Goal: Transaction & Acquisition: Purchase product/service

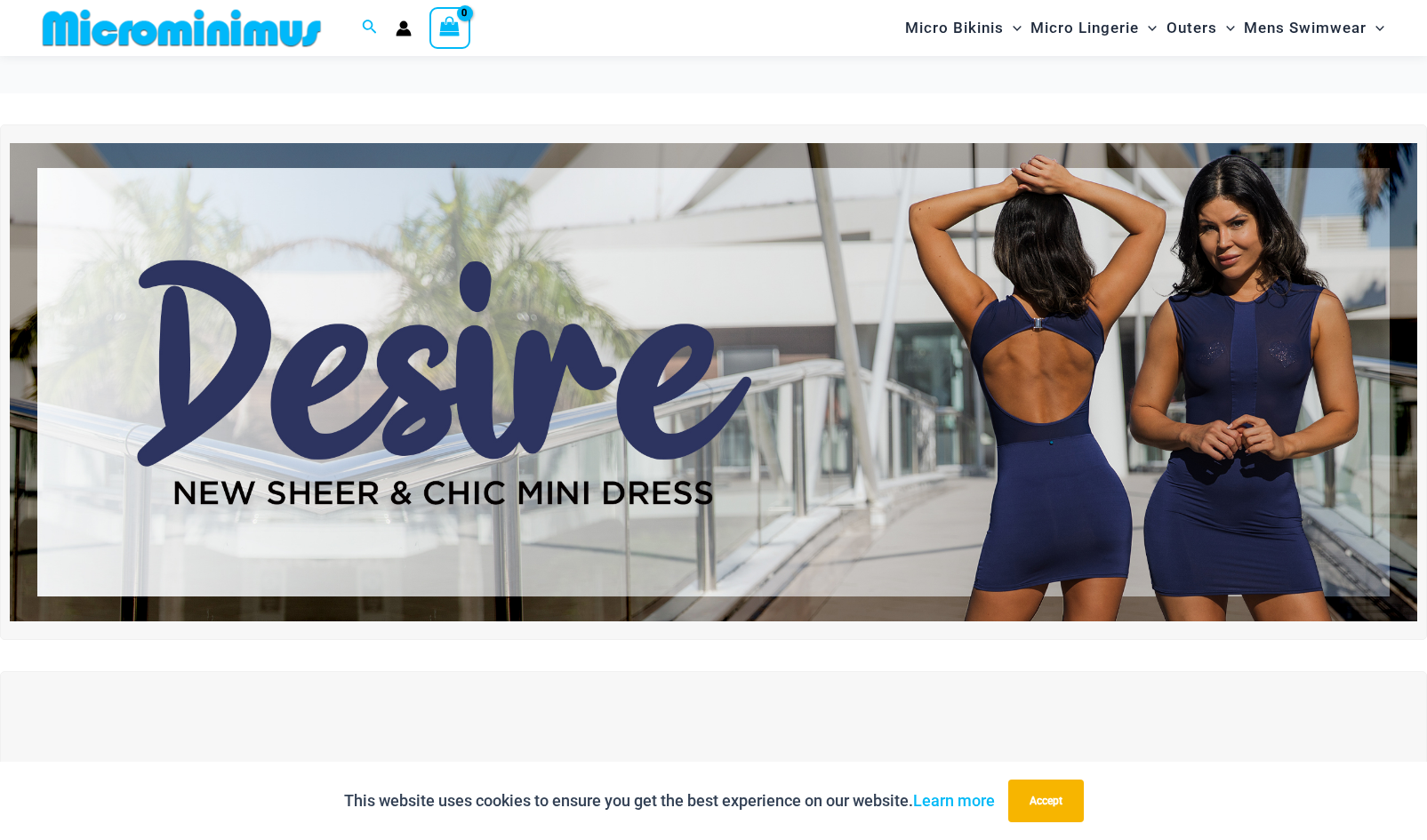
scroll to position [517, 0]
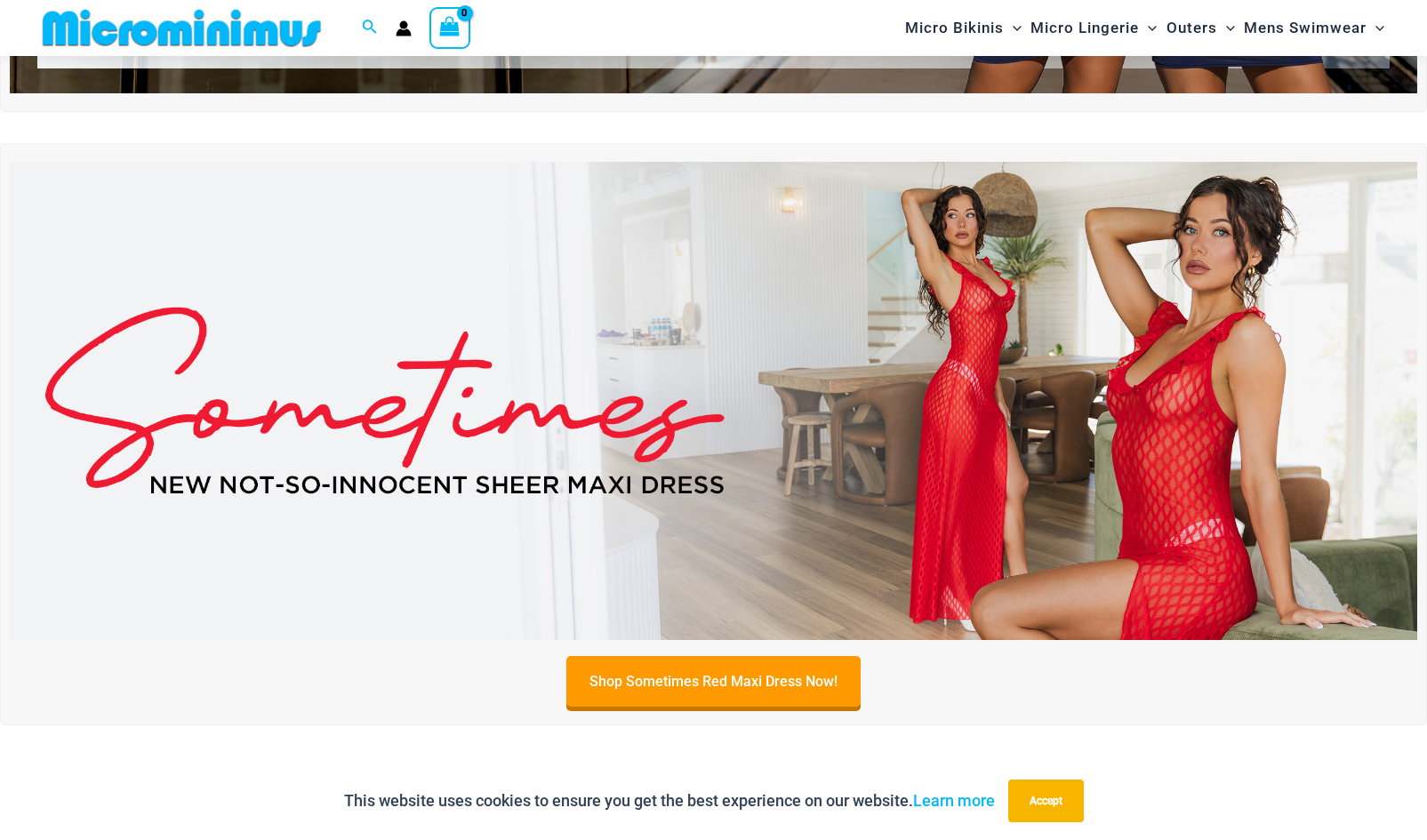
click at [1061, 362] on img at bounding box center [713, 401] width 1407 height 478
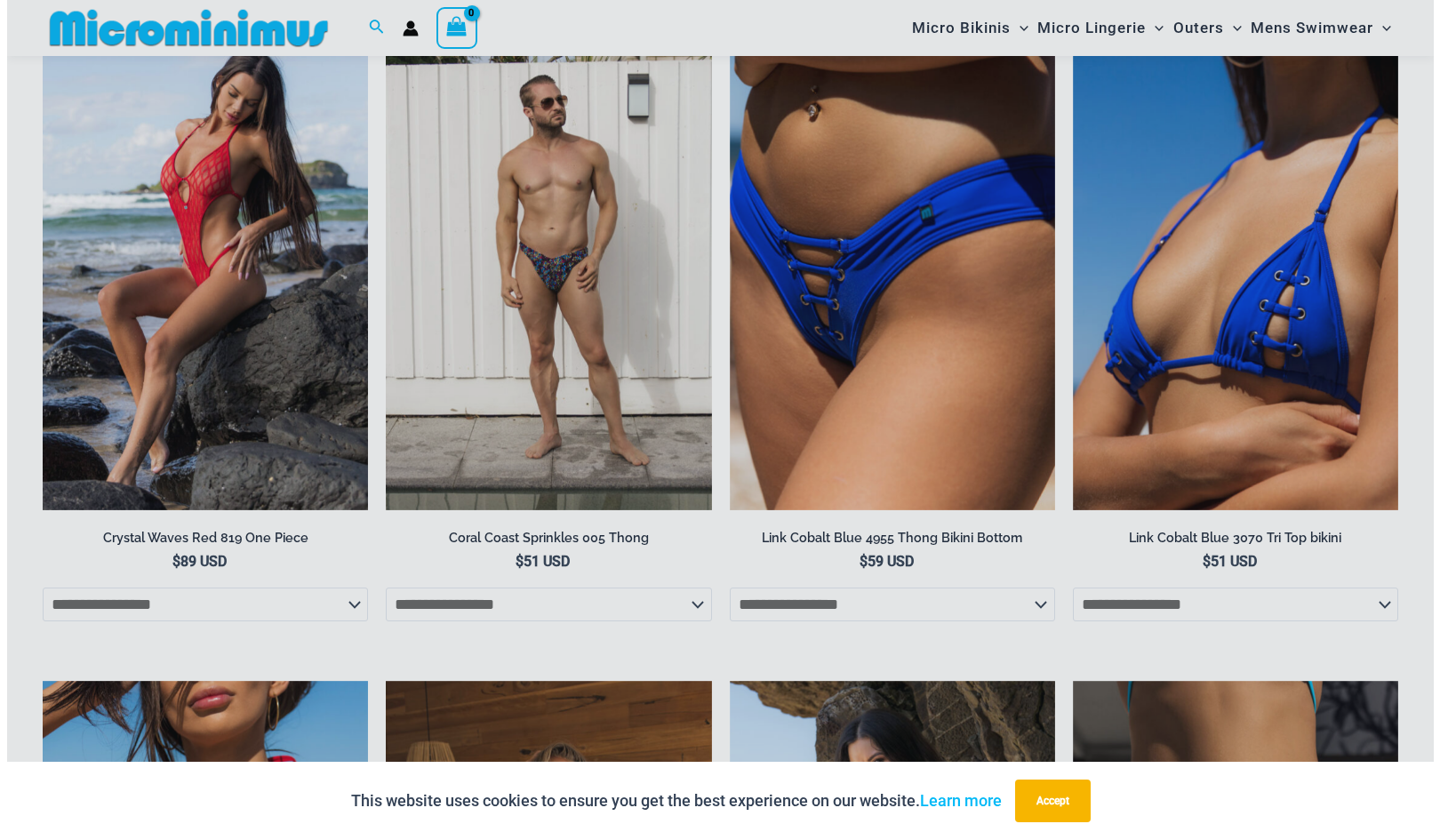
scroll to position [2931, 0]
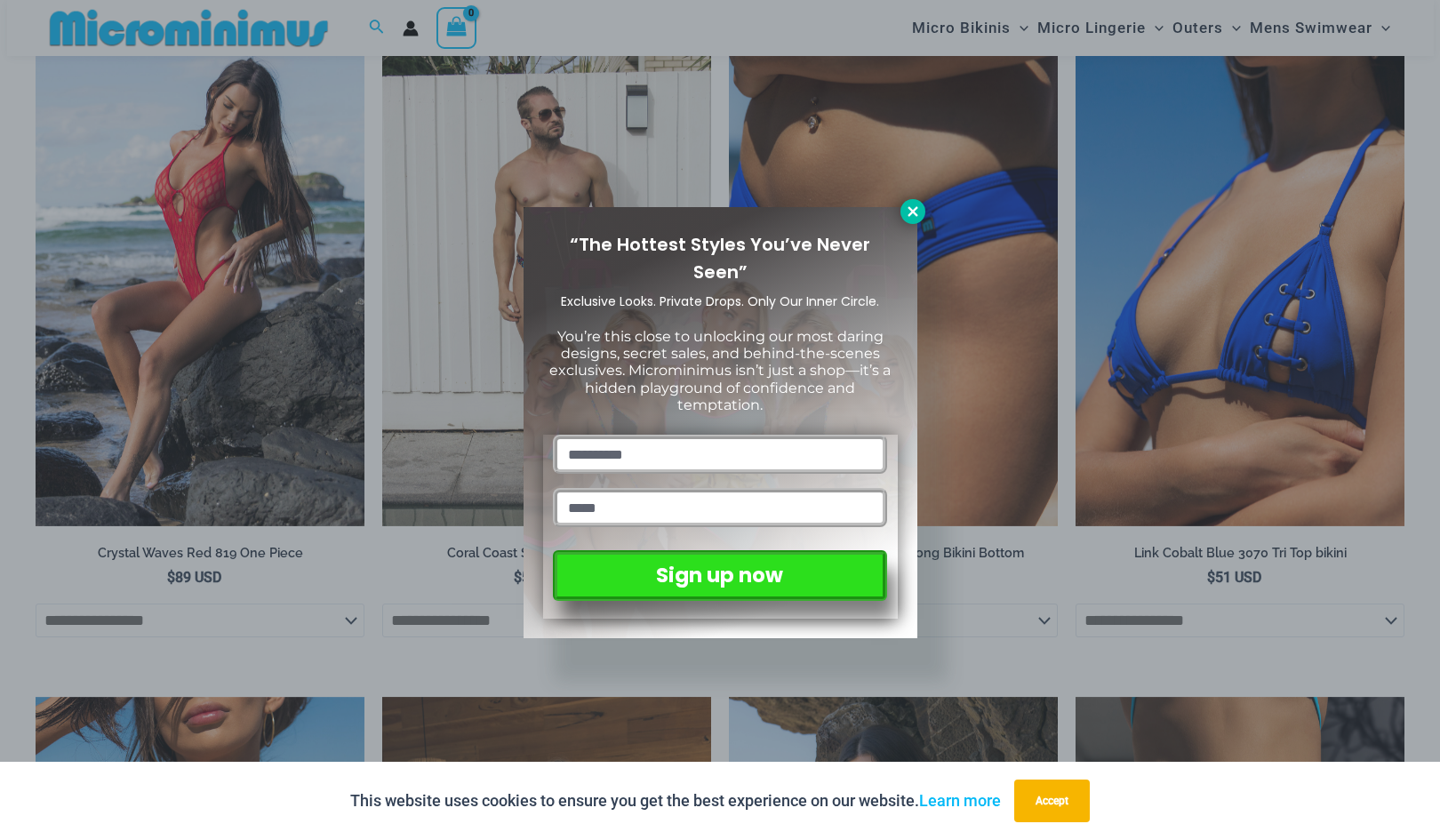
click at [911, 214] on icon at bounding box center [913, 211] width 10 height 10
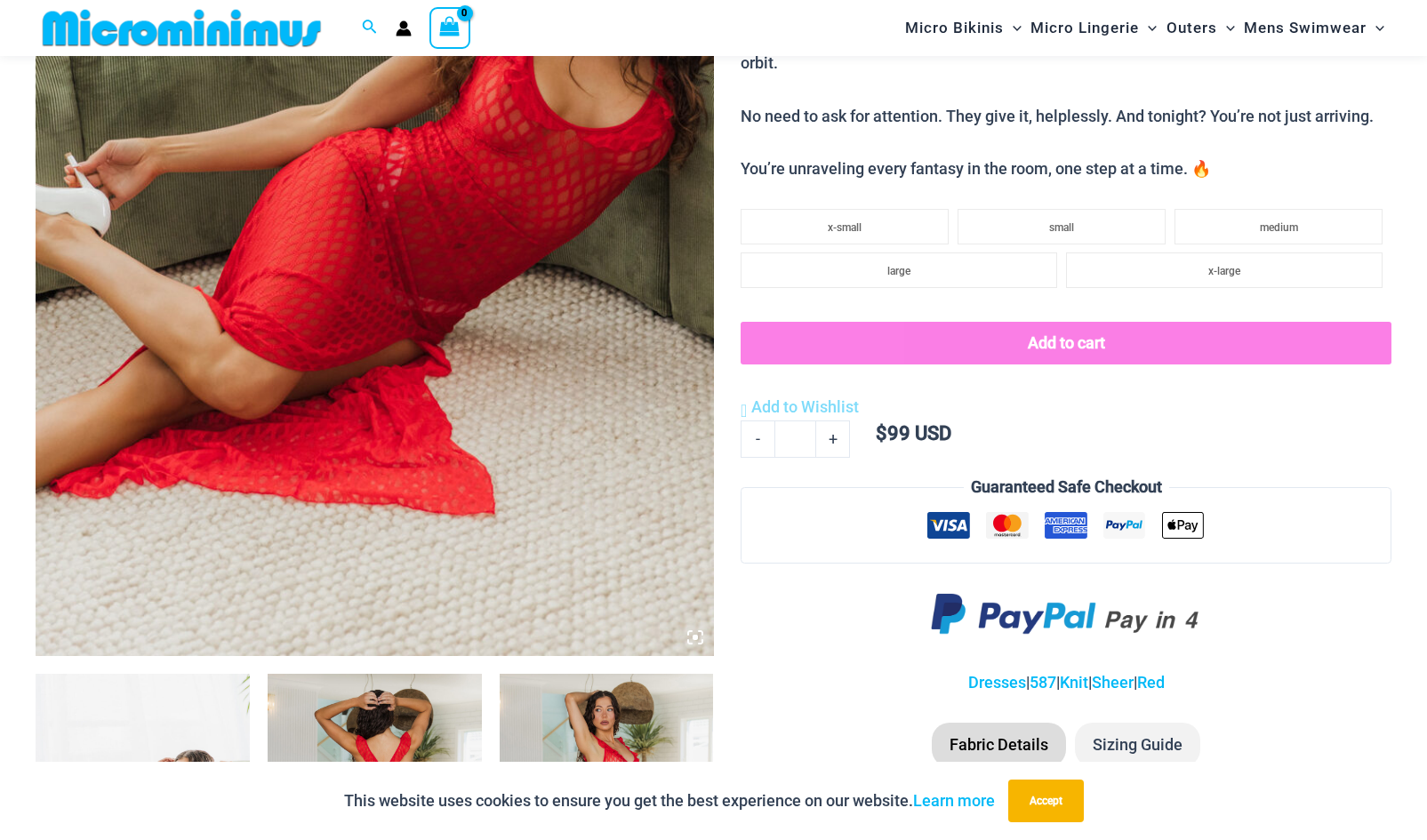
scroll to position [0, 0]
